Goal: Information Seeking & Learning: Understand process/instructions

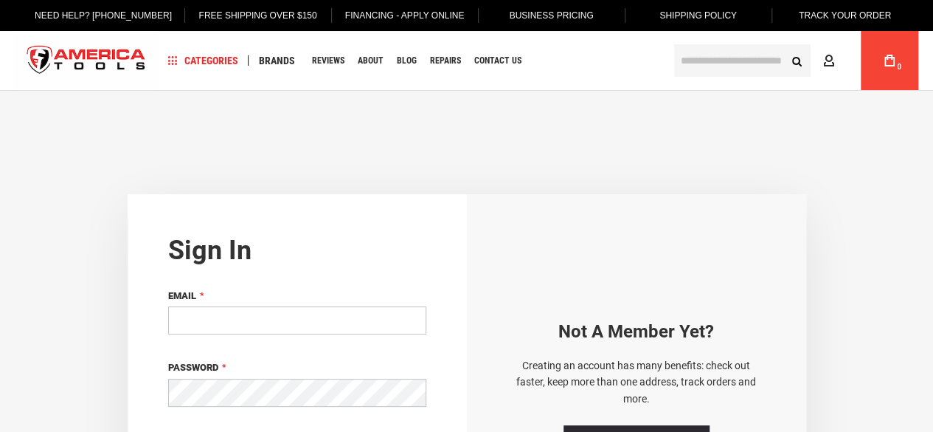
drag, startPoint x: 0, startPoint y: 0, endPoint x: 260, endPoint y: 311, distance: 404.9
click at [260, 311] on input "Email" at bounding box center [297, 320] width 258 height 28
type input "**********"
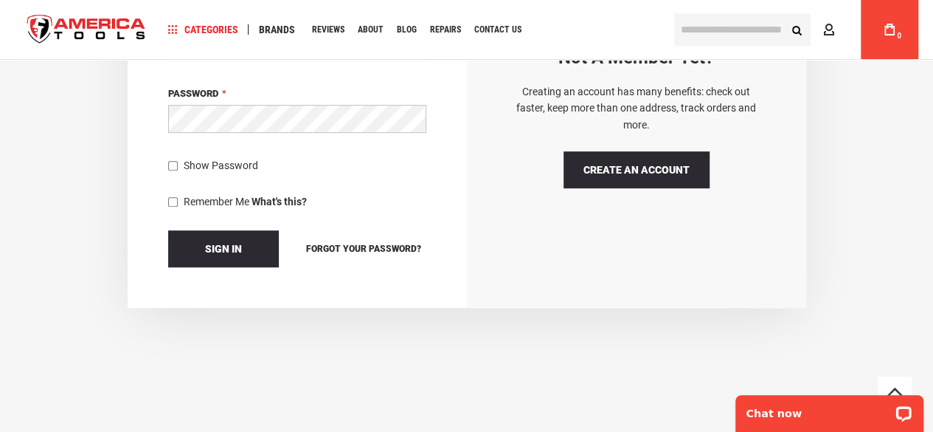
click at [215, 159] on span "Show Password" at bounding box center [221, 165] width 75 height 12
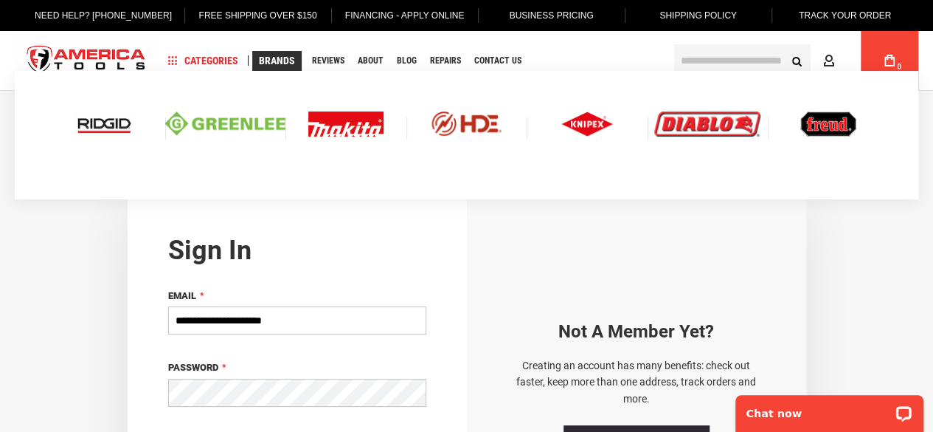
click at [295, 63] on link "Brands" at bounding box center [276, 61] width 49 height 20
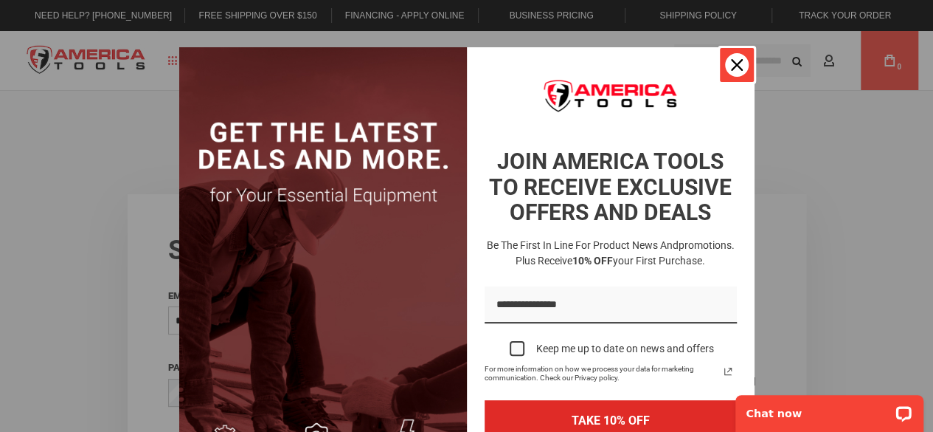
click at [731, 69] on icon "close icon" at bounding box center [737, 65] width 12 height 12
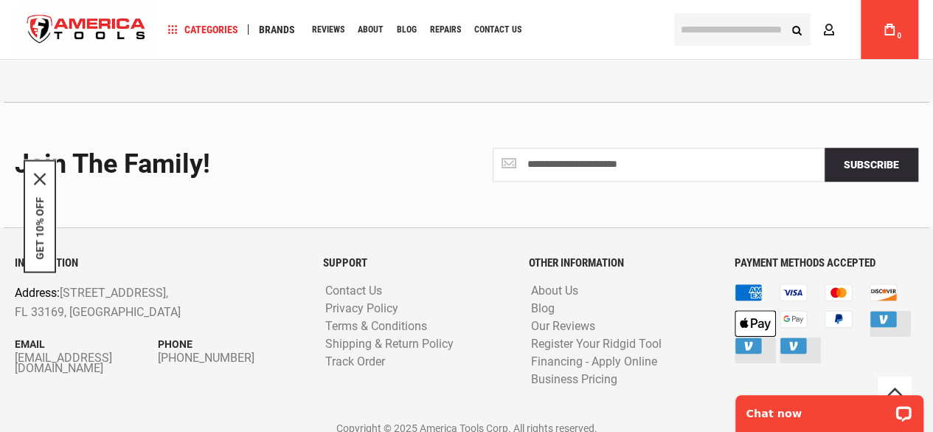
scroll to position [623, 0]
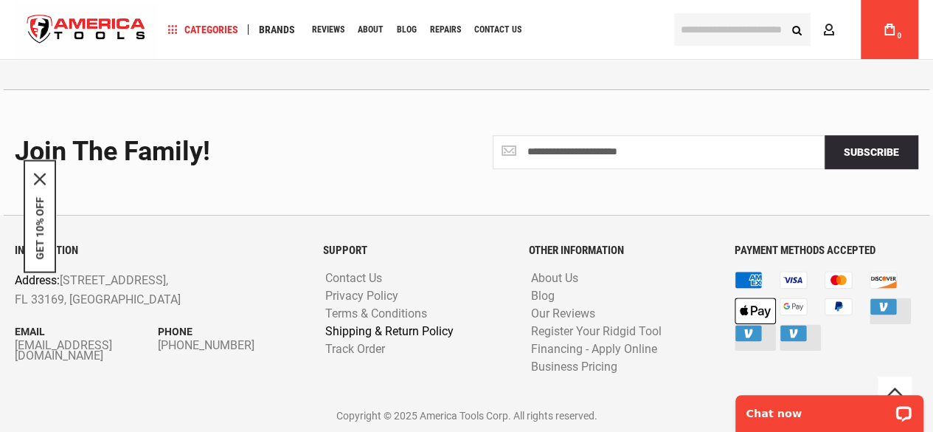
click at [341, 326] on link "Shipping & Return Policy" at bounding box center [390, 332] width 136 height 14
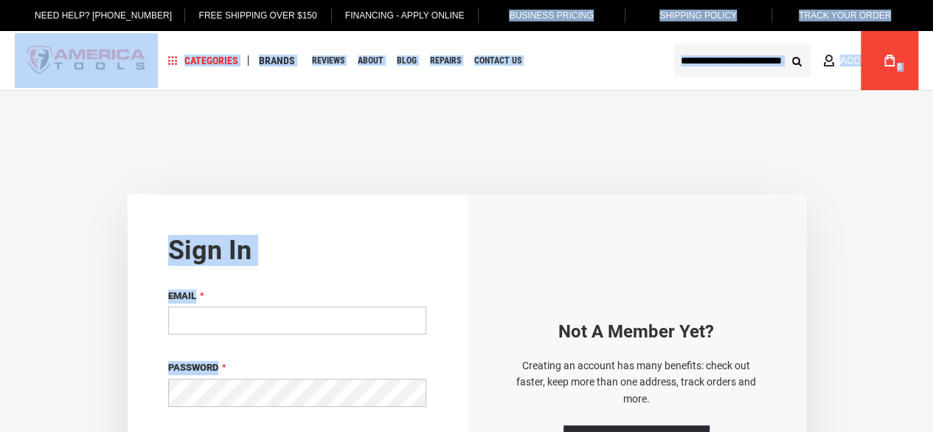
drag, startPoint x: 0, startPoint y: 0, endPoint x: 466, endPoint y: -54, distance: 469.4
click at [466, 0] on html "The store will not work correctly in the case when cookies are disabled. Langua…" at bounding box center [466, 216] width 933 height 432
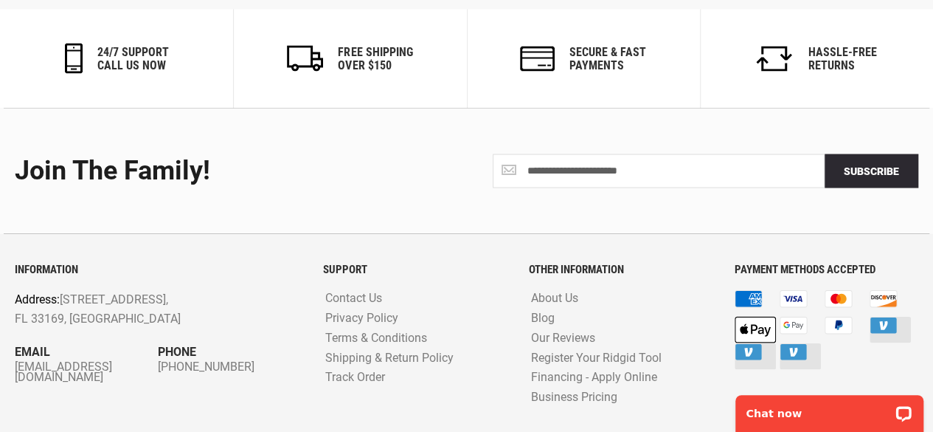
scroll to position [1453, 0]
